Goal: Information Seeking & Learning: Learn about a topic

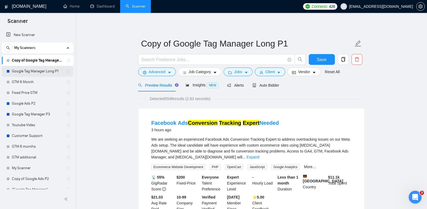
click at [47, 69] on link "Google Tag Manager Long P1" at bounding box center [37, 71] width 51 height 11
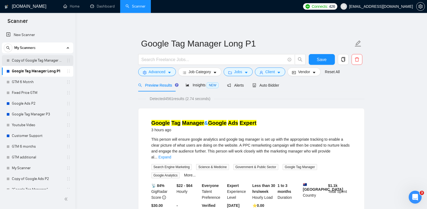
click at [52, 61] on link "Copy of Google Tag Manager Long P1" at bounding box center [37, 60] width 51 height 11
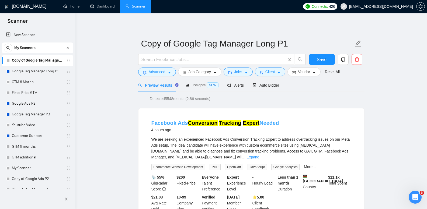
click at [219, 124] on mark "Tracking" at bounding box center [230, 123] width 22 height 6
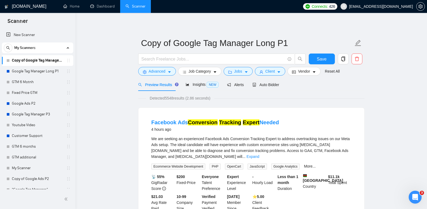
scroll to position [162, 0]
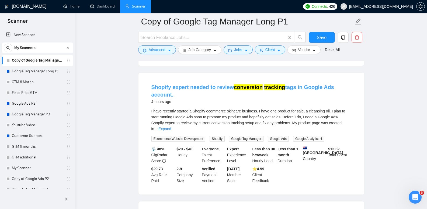
click at [226, 84] on link "Shopify expert needed to review conversion tracking tags in Google Ads account." at bounding box center [242, 90] width 183 height 13
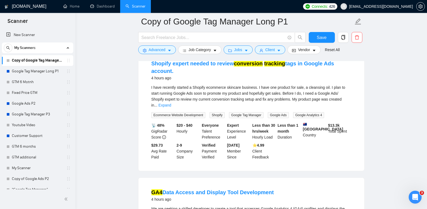
scroll to position [242, 0]
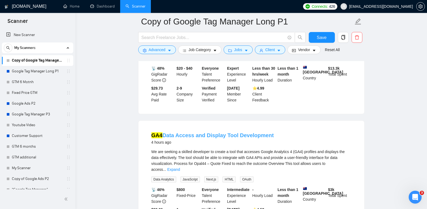
click at [218, 133] on link "GA4 Data Access and Display Tool Development" at bounding box center [212, 136] width 123 height 6
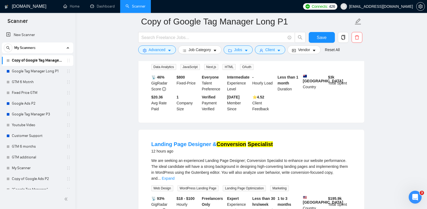
scroll to position [377, 0]
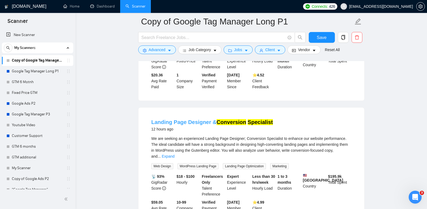
click at [195, 119] on link "Landing Page Designer & Conversion Specialist" at bounding box center [212, 122] width 122 height 6
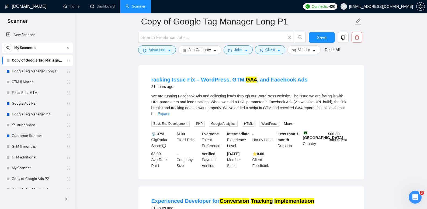
scroll to position [970, 0]
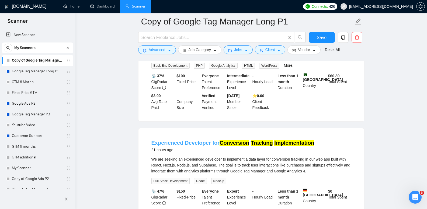
click at [227, 140] on mark "Conversion" at bounding box center [235, 143] width 30 height 6
